Goal: Check status: Check status

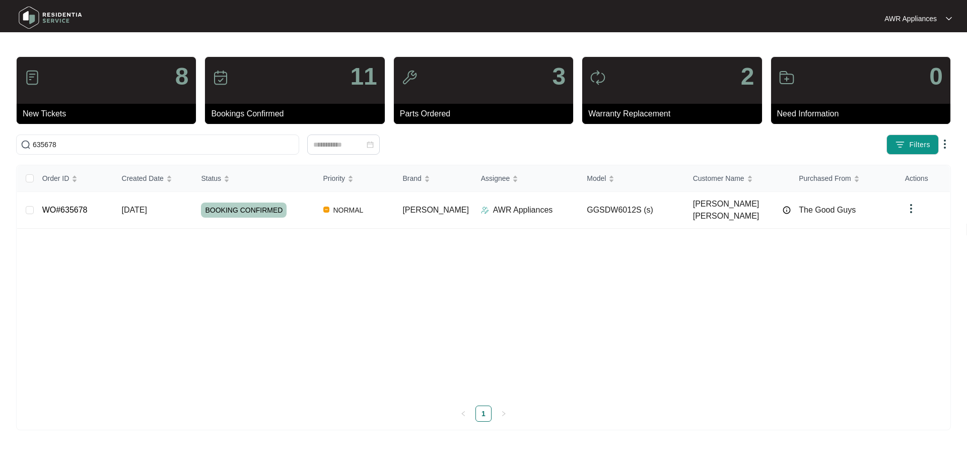
click at [30, 13] on img at bounding box center [50, 18] width 70 height 30
click at [33, 20] on img at bounding box center [50, 18] width 70 height 30
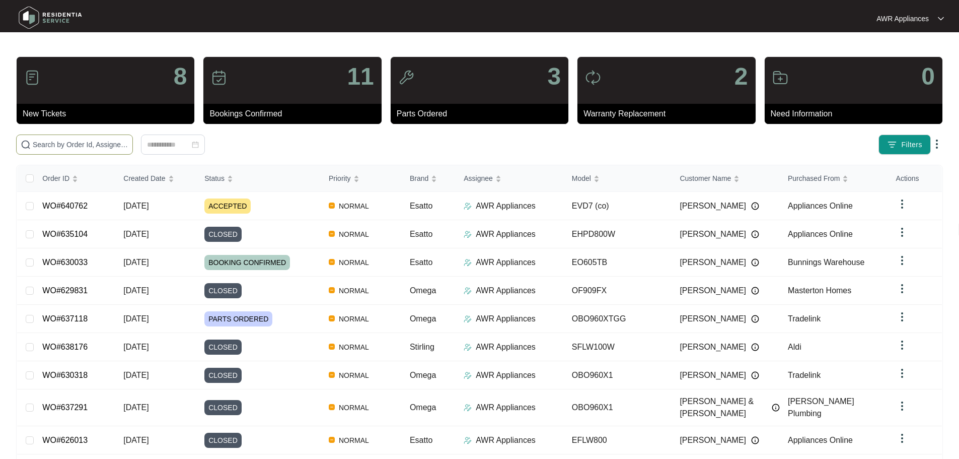
paste input "635678"
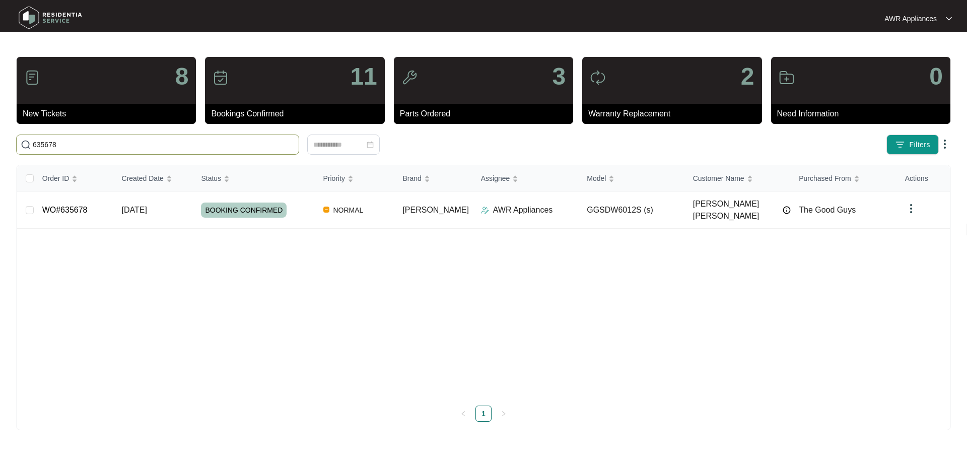
type input "635678"
click at [110, 207] on td "WO#635678" at bounding box center [74, 210] width 80 height 37
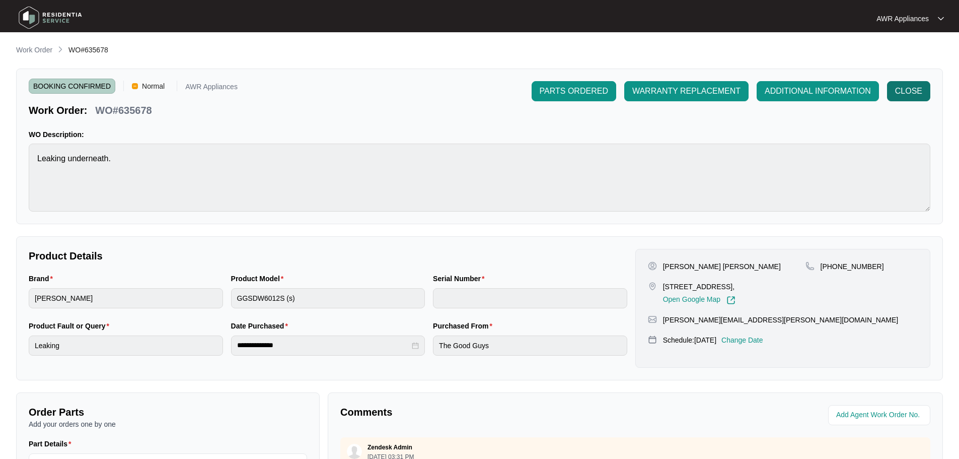
click at [898, 86] on span "CLOSE" at bounding box center [908, 91] width 27 height 12
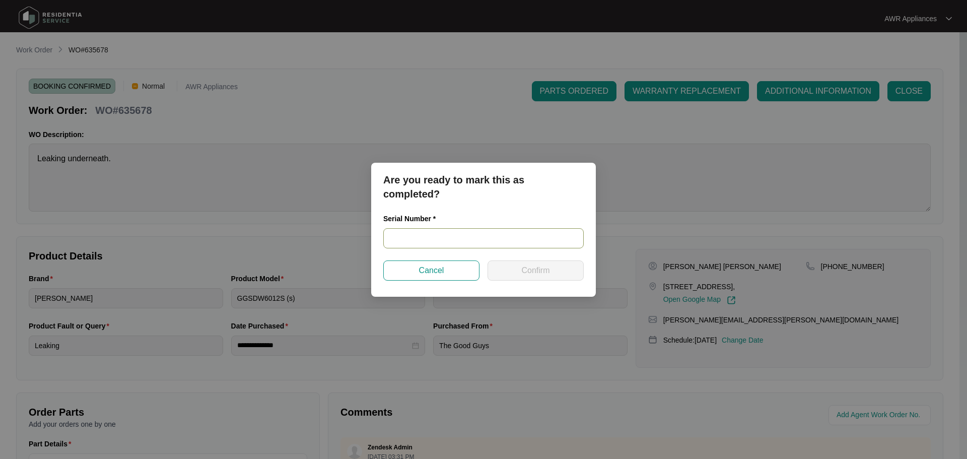
paste input "24014698010200143"
type input "24014698010200143"
click at [532, 270] on span "Confirm" at bounding box center [535, 270] width 28 height 12
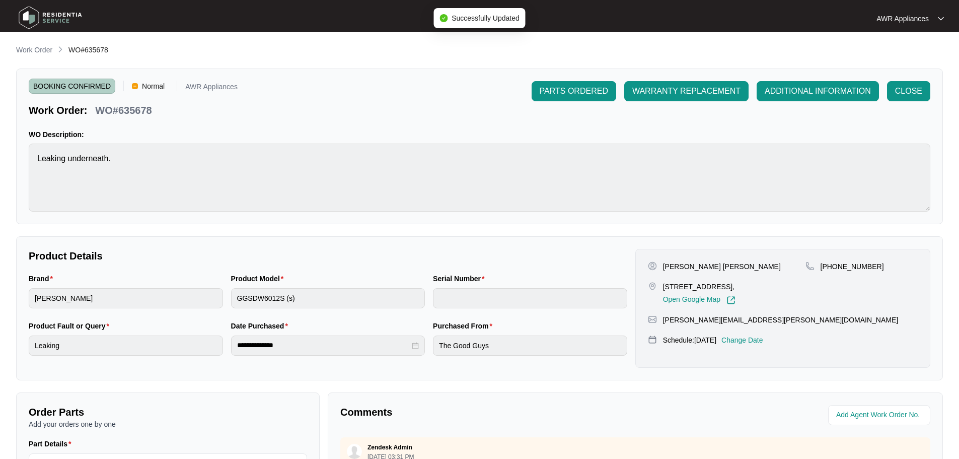
type input "24014698010200143"
